Goal: Information Seeking & Learning: Learn about a topic

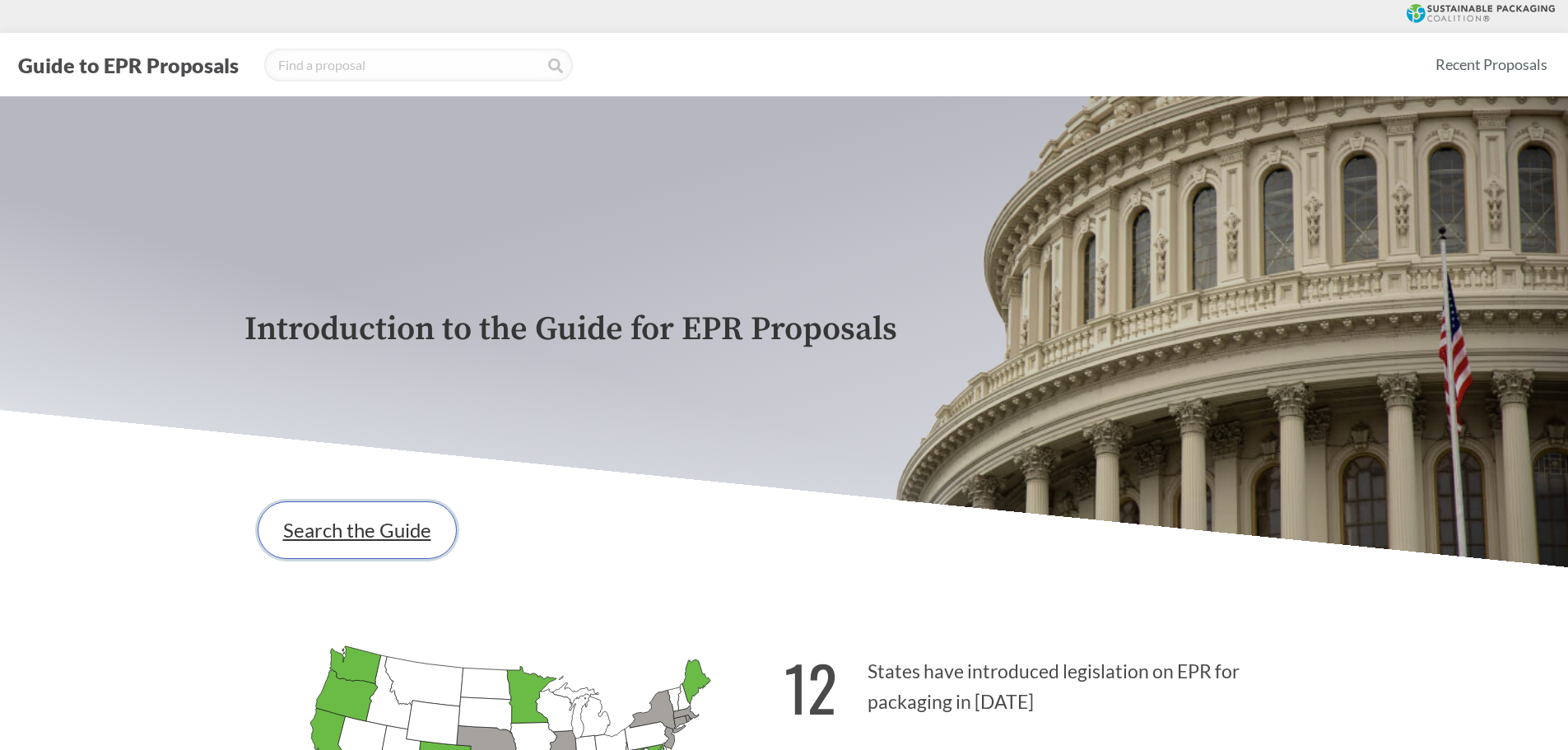
click at [272, 525] on link "Search the Guide" at bounding box center [357, 530] width 199 height 57
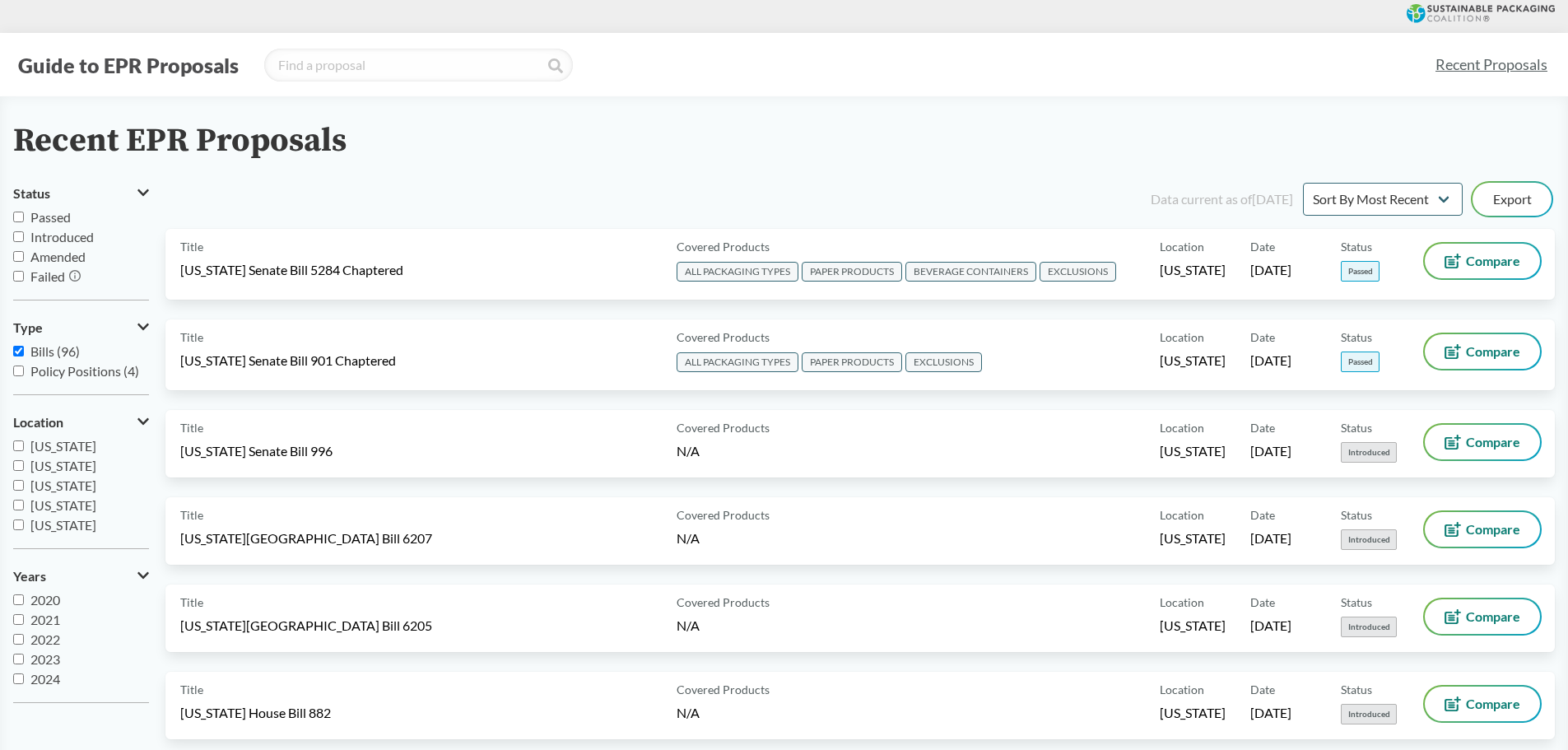
scroll to position [82, 0]
click at [69, 500] on span "Connecticut" at bounding box center [63, 501] width 66 height 16
click at [24, 500] on input "Connecticut" at bounding box center [19, 501] width 11 height 11
checkbox input "true"
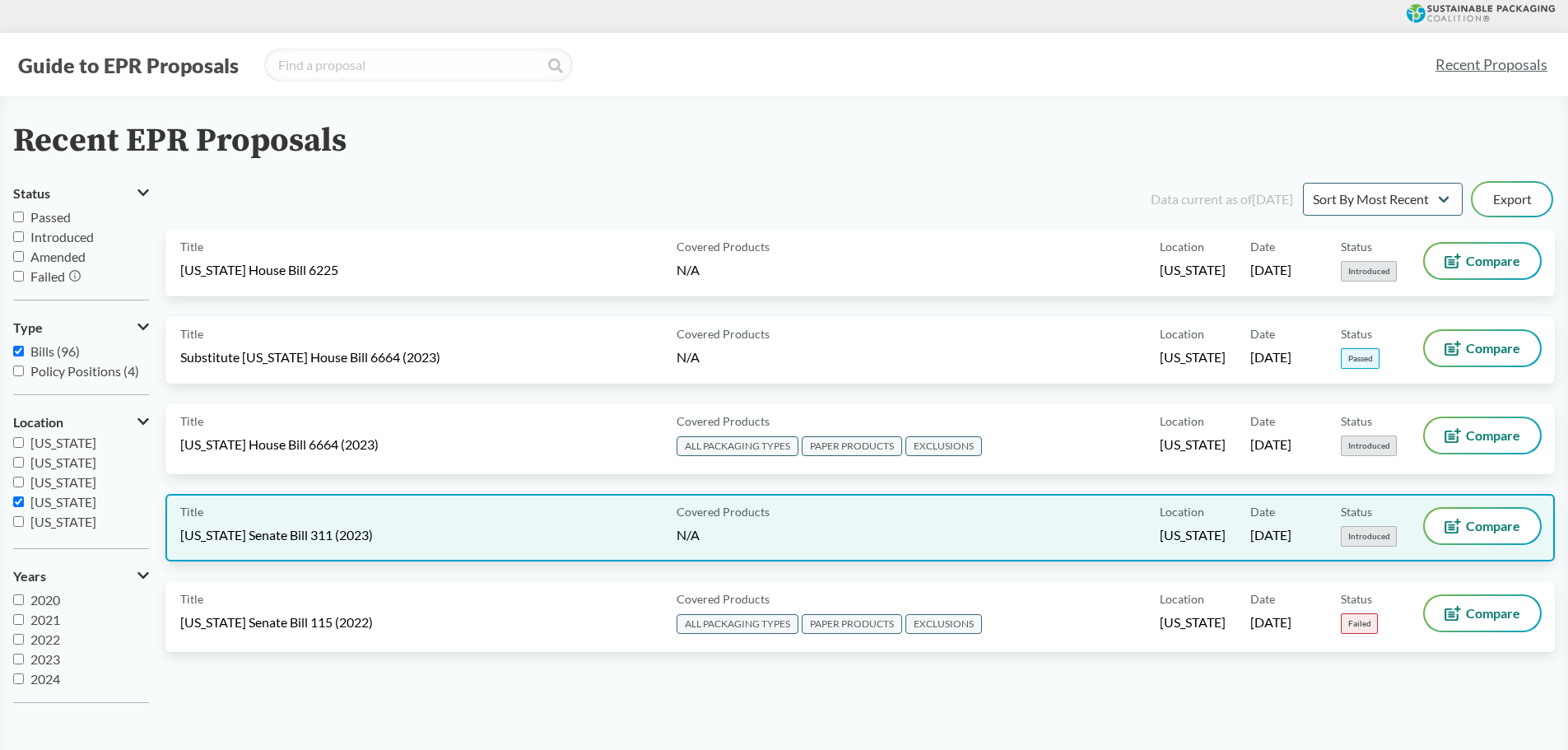
click at [379, 498] on div "Title Connecticut Senate Bill 311 (2023) Covered Products N/A Location Connecti…" at bounding box center [860, 527] width 1389 height 68
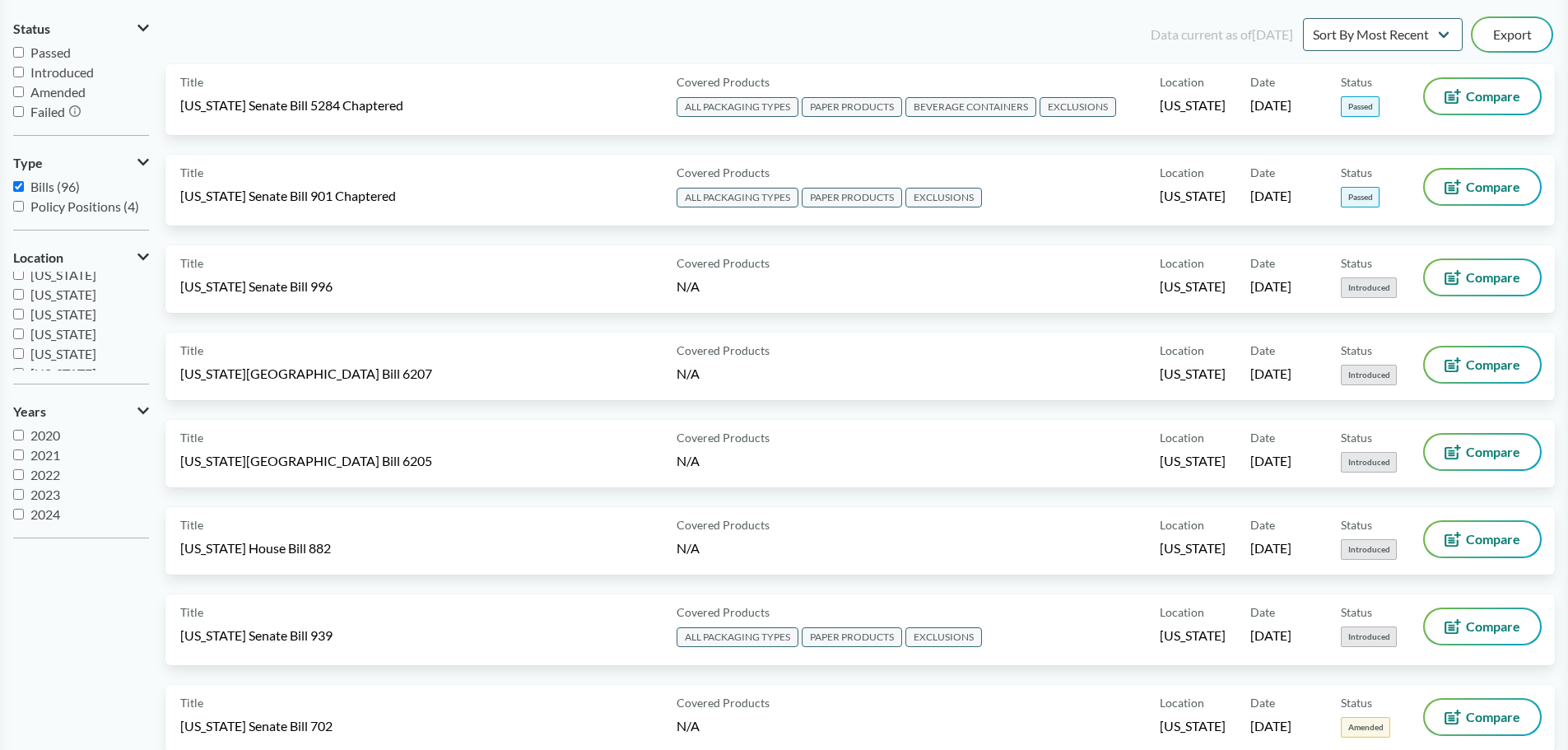
scroll to position [82, 0]
click at [48, 341] on span "Connecticut" at bounding box center [63, 337] width 66 height 16
click at [24, 341] on input "Connecticut" at bounding box center [19, 337] width 11 height 11
click at [48, 341] on span "Connecticut" at bounding box center [63, 337] width 66 height 16
click at [24, 341] on input "Connecticut" at bounding box center [19, 337] width 11 height 11
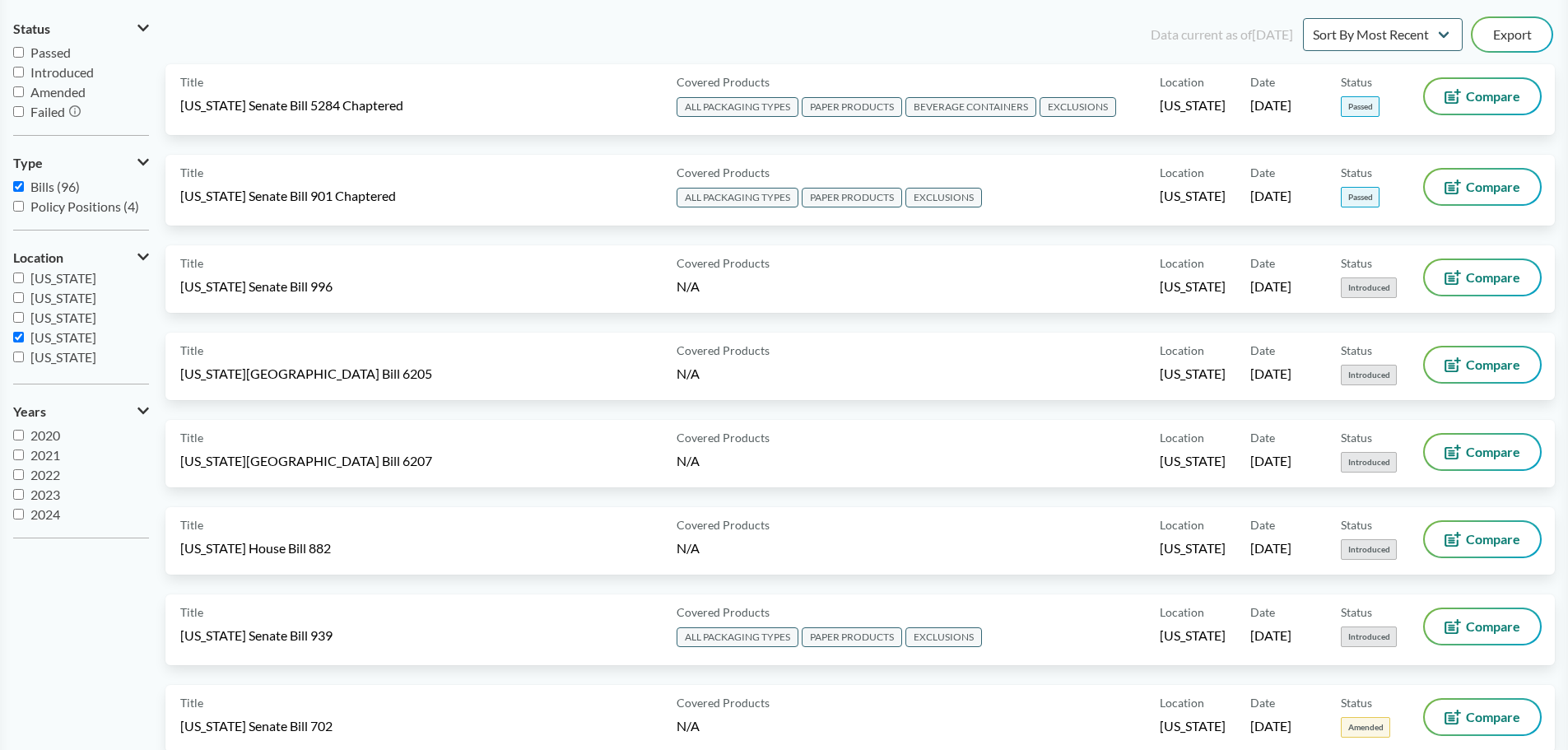
click at [46, 338] on span "Connecticut" at bounding box center [63, 337] width 66 height 16
click at [24, 338] on input "Connecticut" at bounding box center [19, 337] width 11 height 11
click at [45, 337] on span "Connecticut" at bounding box center [63, 337] width 66 height 16
click at [24, 337] on input "Connecticut" at bounding box center [19, 337] width 11 height 11
checkbox input "true"
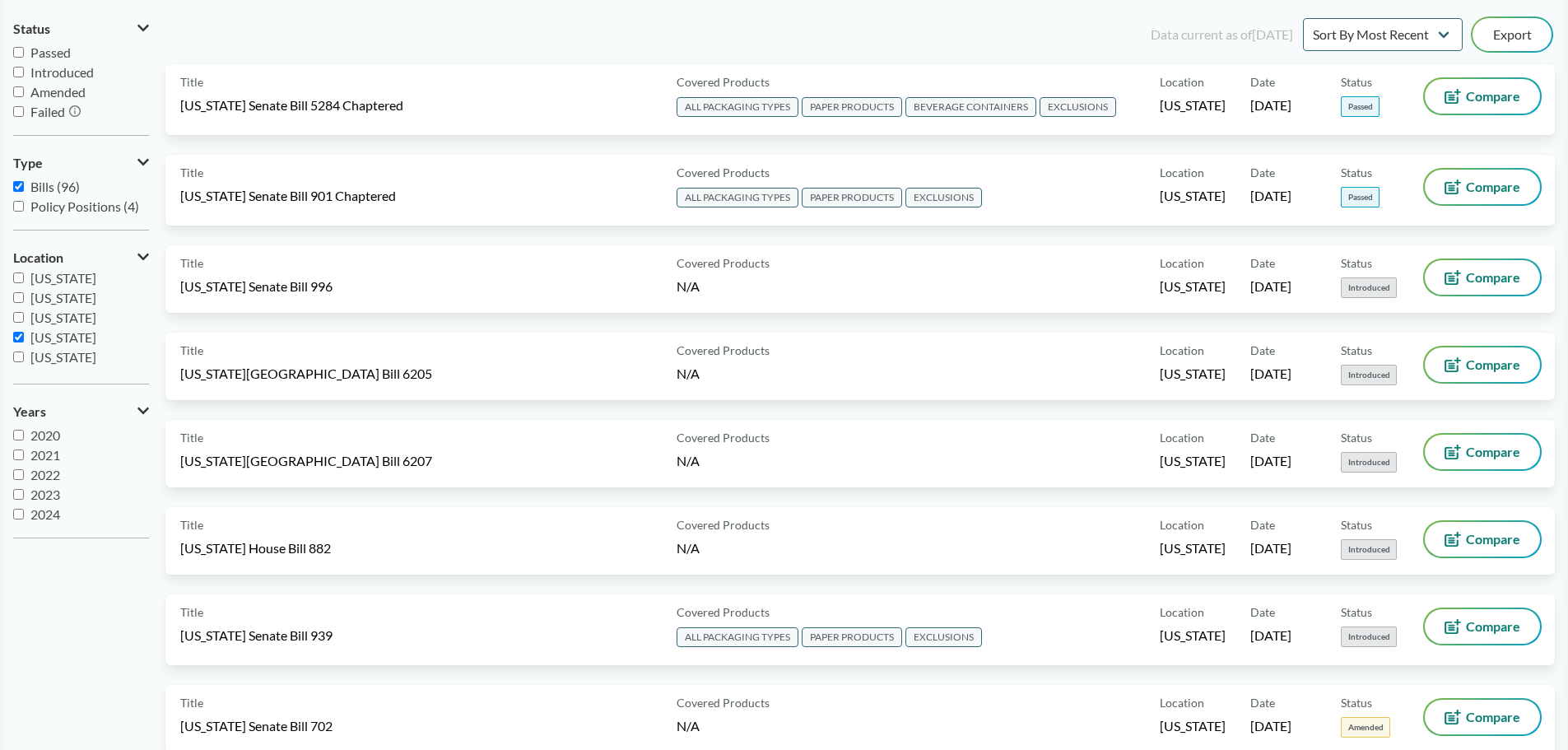
click at [112, 183] on label "Bills (96)" at bounding box center [81, 187] width 136 height 19
click at [24, 183] on input "Bills (96)" at bounding box center [19, 186] width 11 height 11
checkbox input "false"
click at [105, 207] on span "Policy Positions (4)" at bounding box center [85, 206] width 108 height 16
click at [24, 207] on input "Policy Positions (4)" at bounding box center [19, 206] width 11 height 11
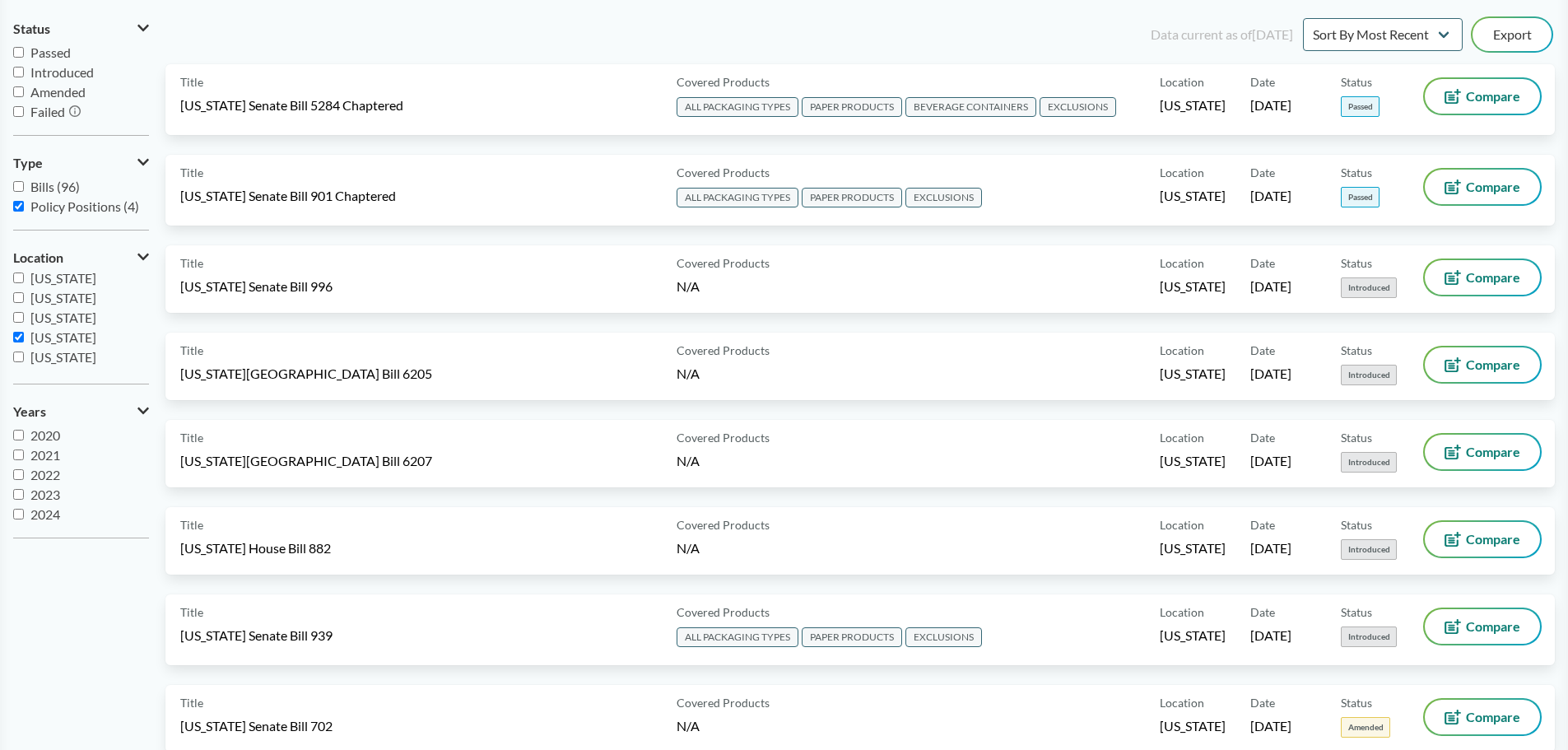
checkbox input "true"
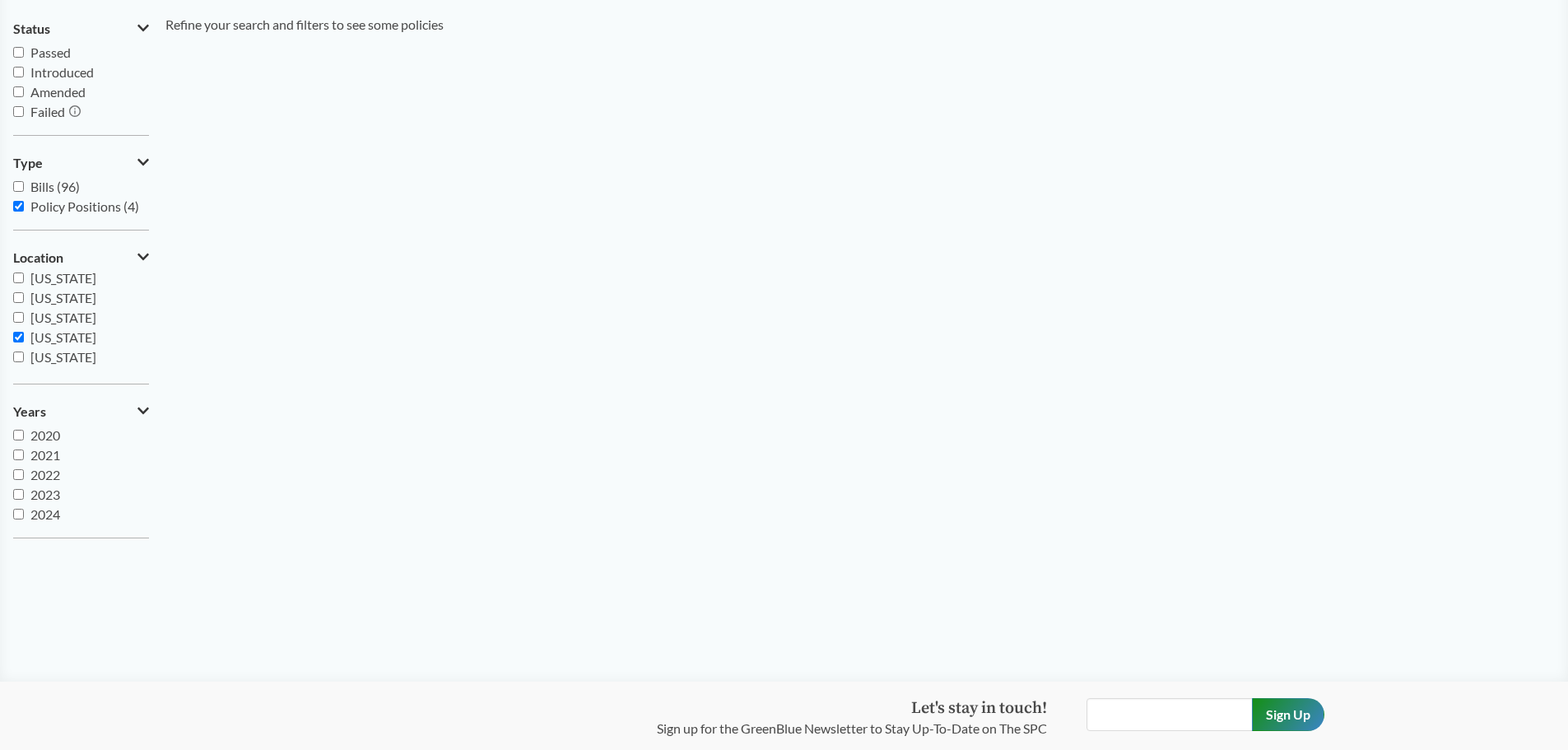
click at [85, 189] on label "Bills (96)" at bounding box center [81, 187] width 136 height 19
click at [24, 189] on input "Bills (96)" at bounding box center [19, 186] width 11 height 11
checkbox input "true"
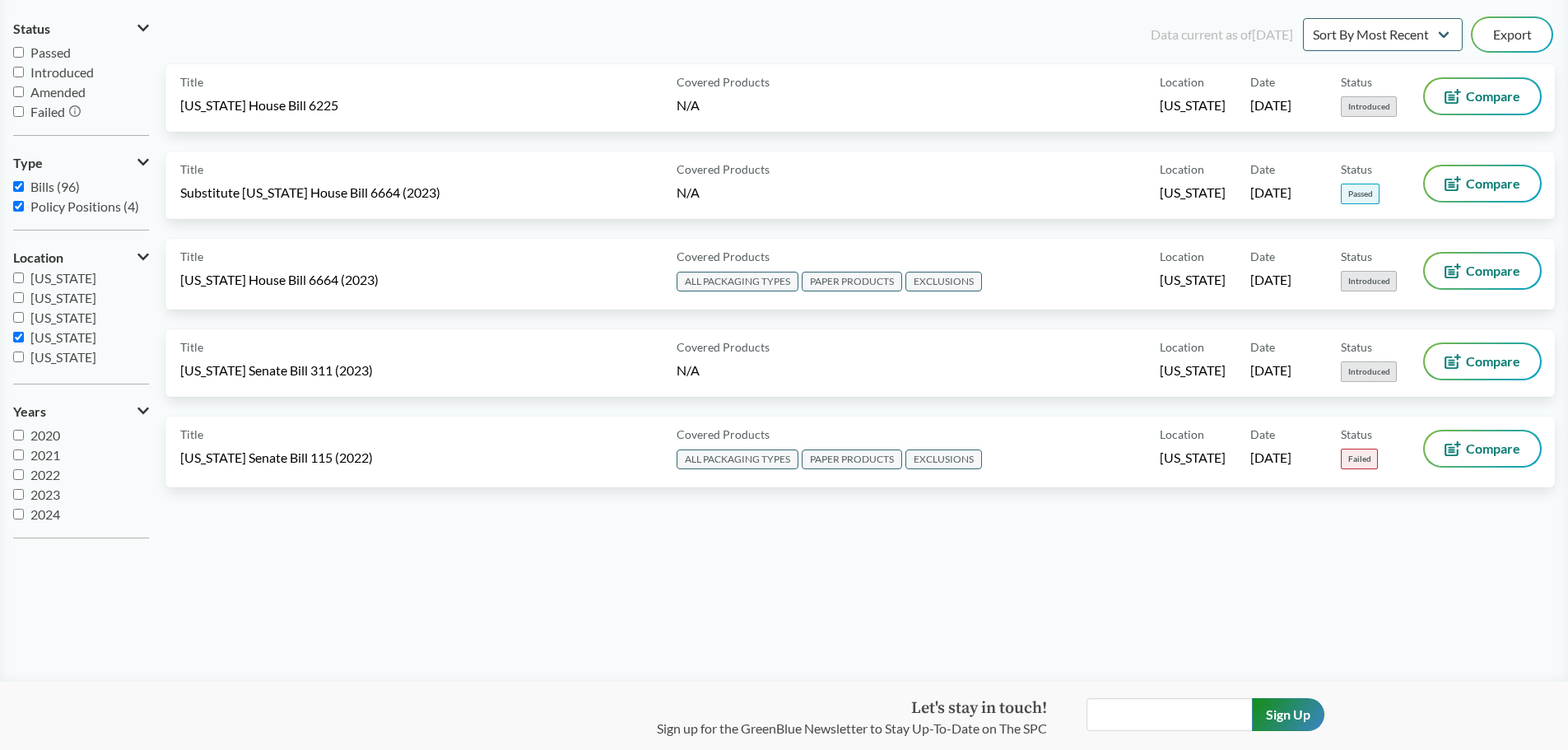
click at [76, 210] on span "Policy Positions (4)" at bounding box center [85, 206] width 108 height 16
click at [24, 210] on input "Policy Positions (4)" at bounding box center [19, 206] width 11 height 11
checkbox input "false"
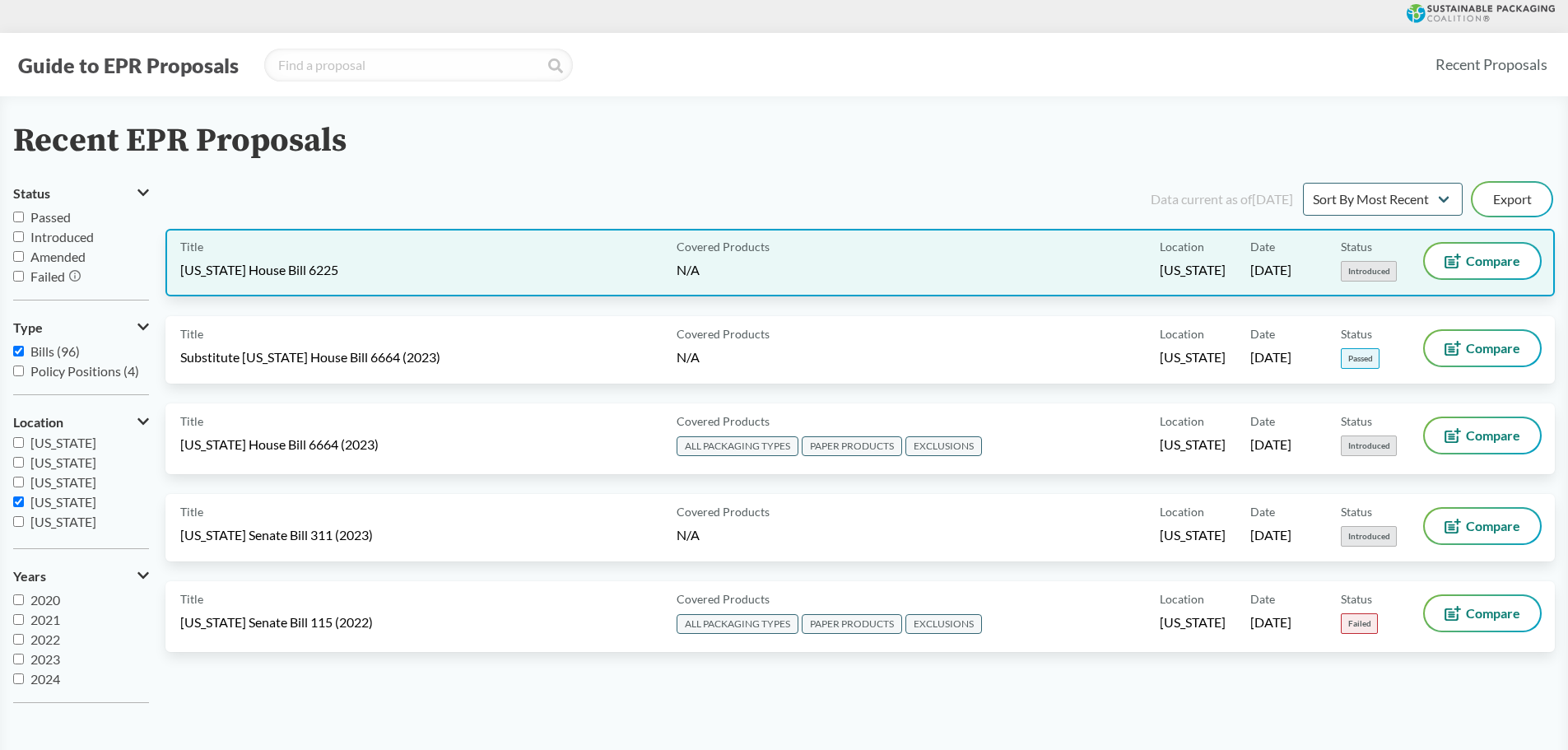
click at [386, 260] on div "Title Connecticut House Bill 6225" at bounding box center [425, 262] width 490 height 38
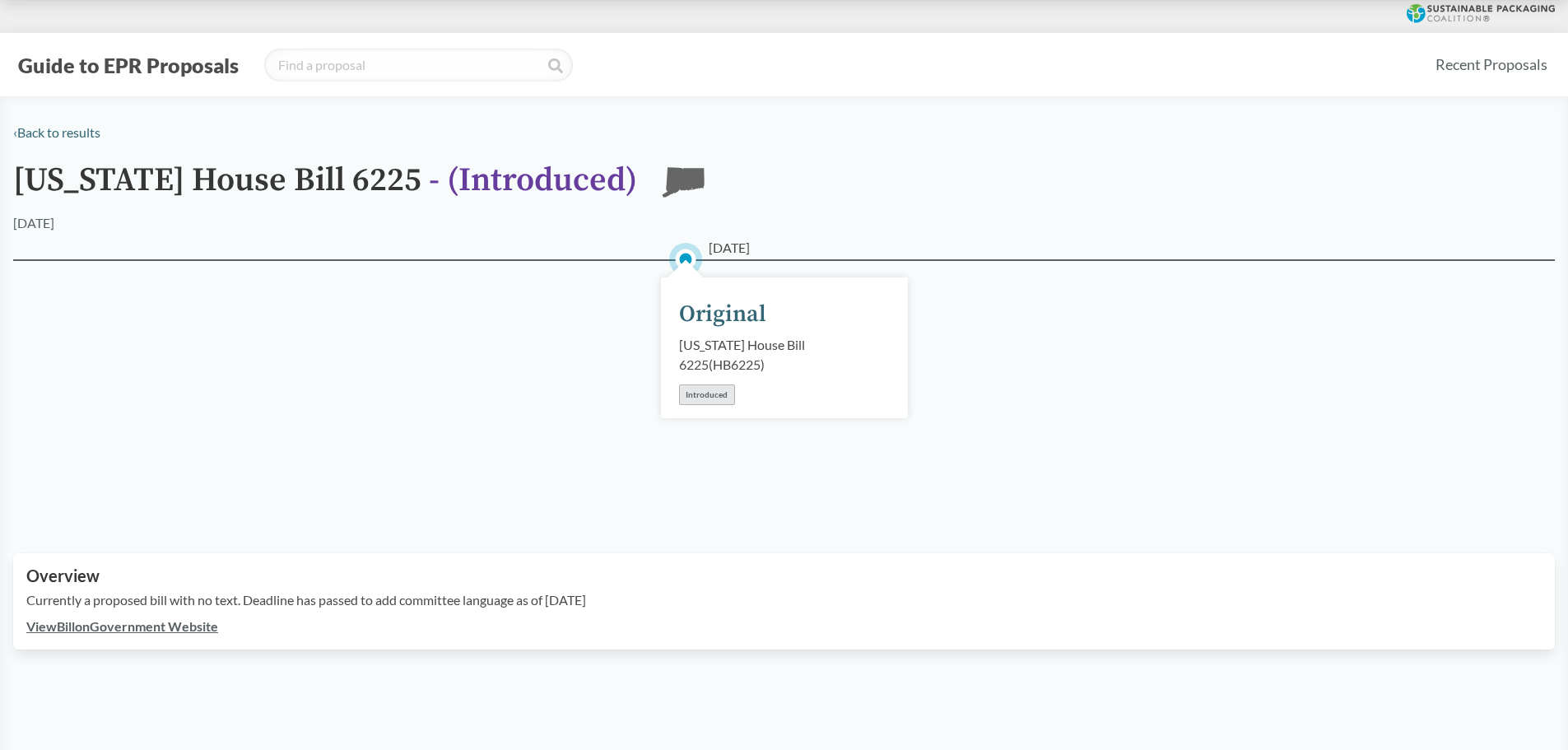
click at [706, 396] on div "Introduced" at bounding box center [706, 394] width 56 height 20
click at [504, 171] on span "- ( Introduced )" at bounding box center [532, 180] width 208 height 41
click at [692, 192] on icon "CT" at bounding box center [683, 185] width 46 height 46
click at [702, 395] on div "Introduced" at bounding box center [706, 394] width 56 height 20
click at [725, 324] on div "Original" at bounding box center [722, 314] width 87 height 34
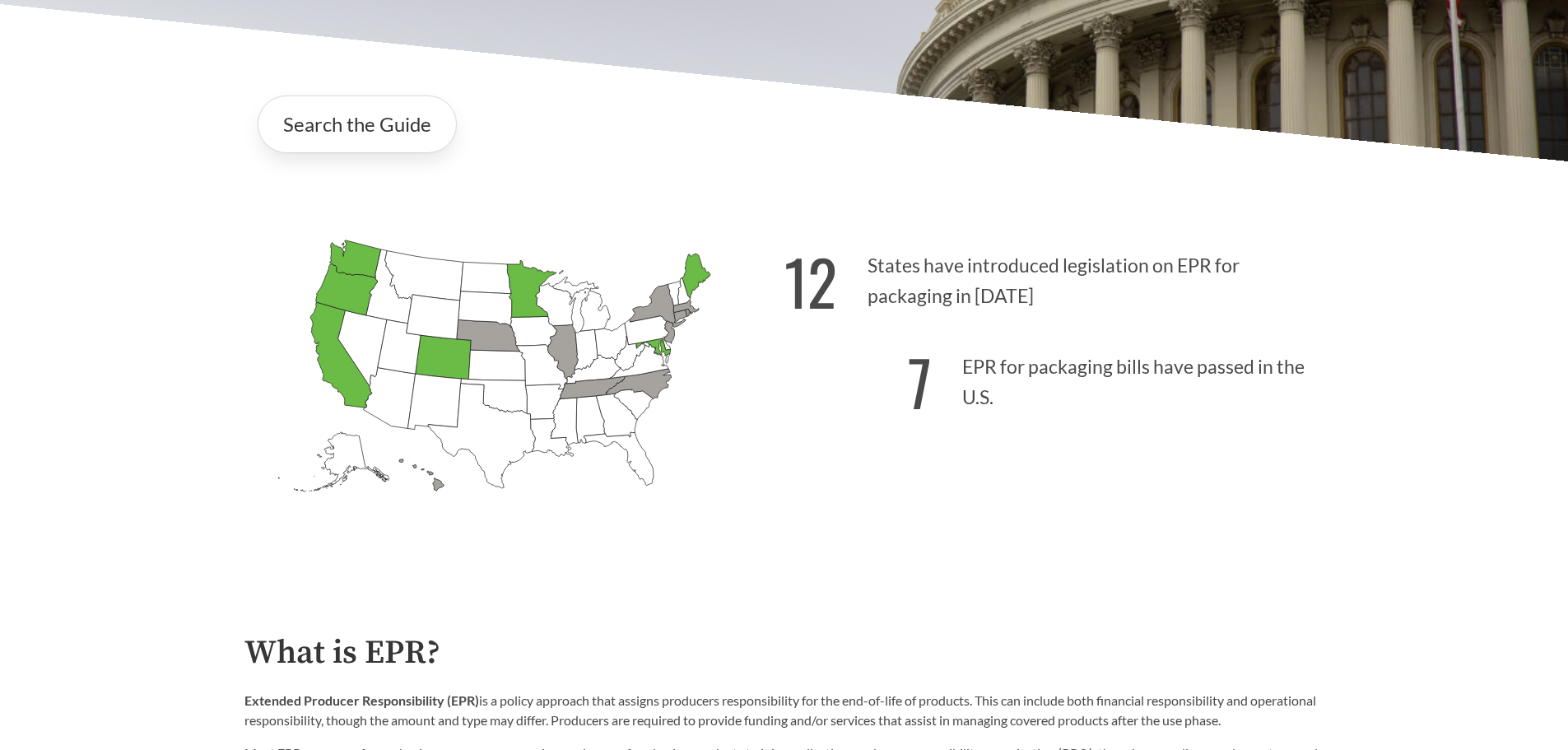
scroll to position [899, 0]
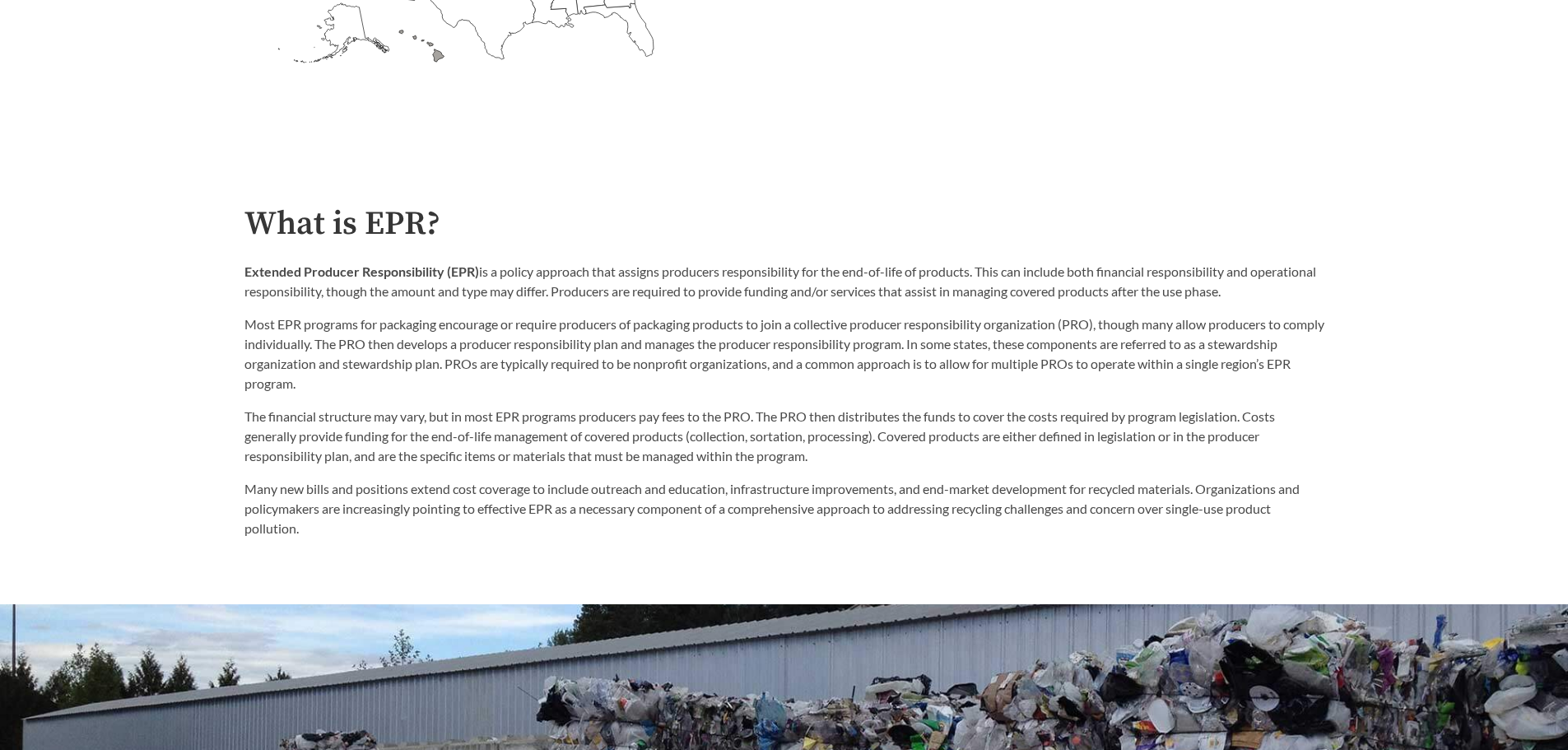
scroll to position [341, 0]
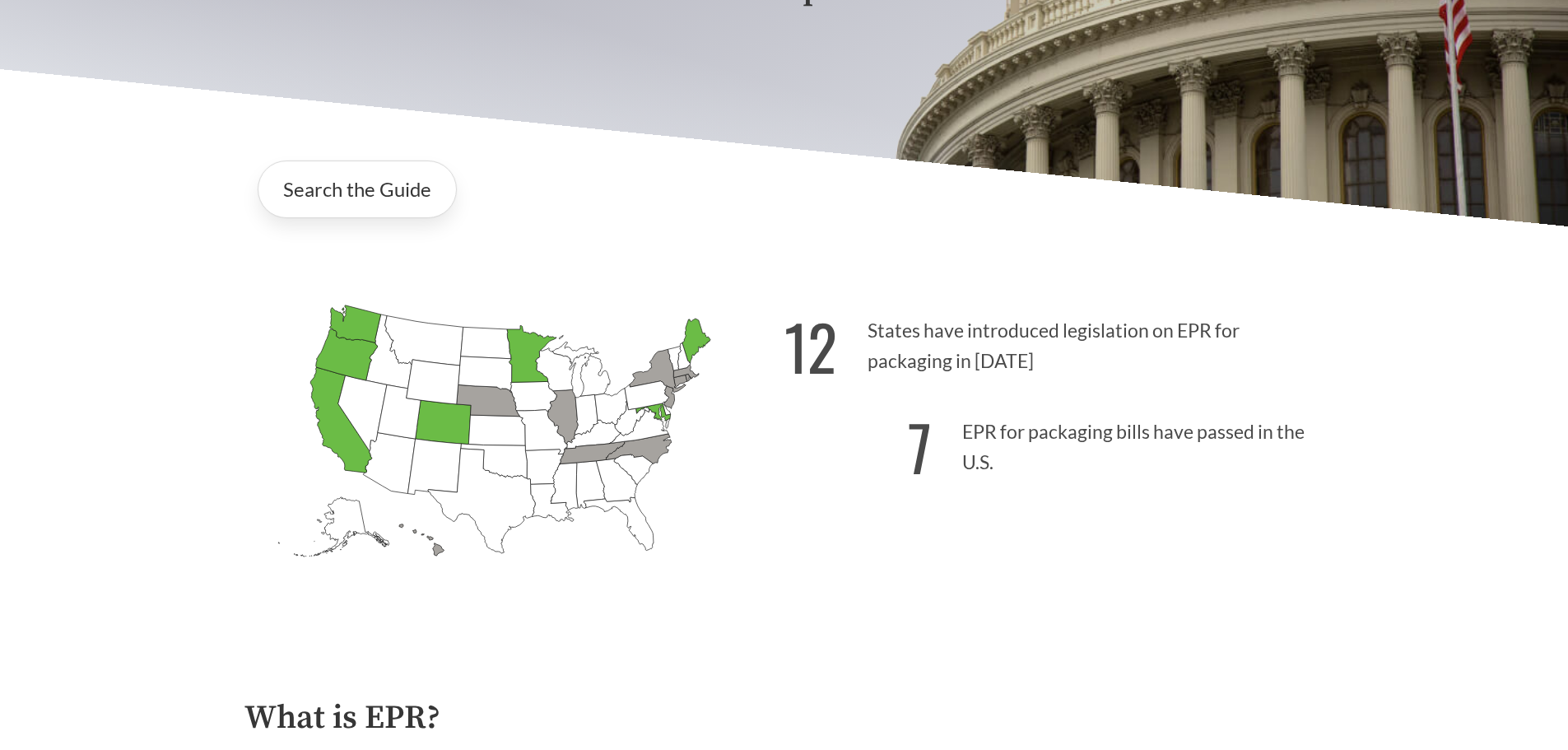
click at [657, 367] on icon "[US_STATE] Introduced: 3" at bounding box center [656, 371] width 56 height 43
drag, startPoint x: 657, startPoint y: 367, endPoint x: 535, endPoint y: 369, distance: 122.0
click at [647, 371] on icon "[US_STATE] Introduced: [US_STATE] Introduced: [US_STATE] Introduced: [US_STATE]…" at bounding box center [514, 459] width 539 height 338
